Goal: Task Accomplishment & Management: Manage account settings

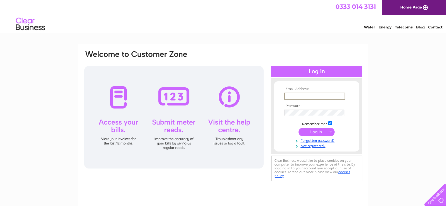
click at [304, 93] on input "text" at bounding box center [314, 96] width 61 height 7
type input "[EMAIL_ADDRESS][DOMAIN_NAME]"
click at [316, 129] on input "submit" at bounding box center [317, 132] width 36 height 8
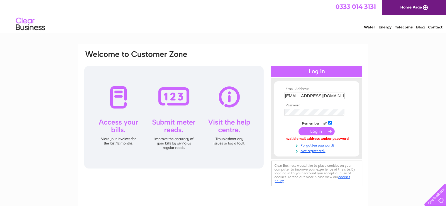
click at [317, 130] on input "submit" at bounding box center [317, 131] width 36 height 8
